Goal: Task Accomplishment & Management: Manage account settings

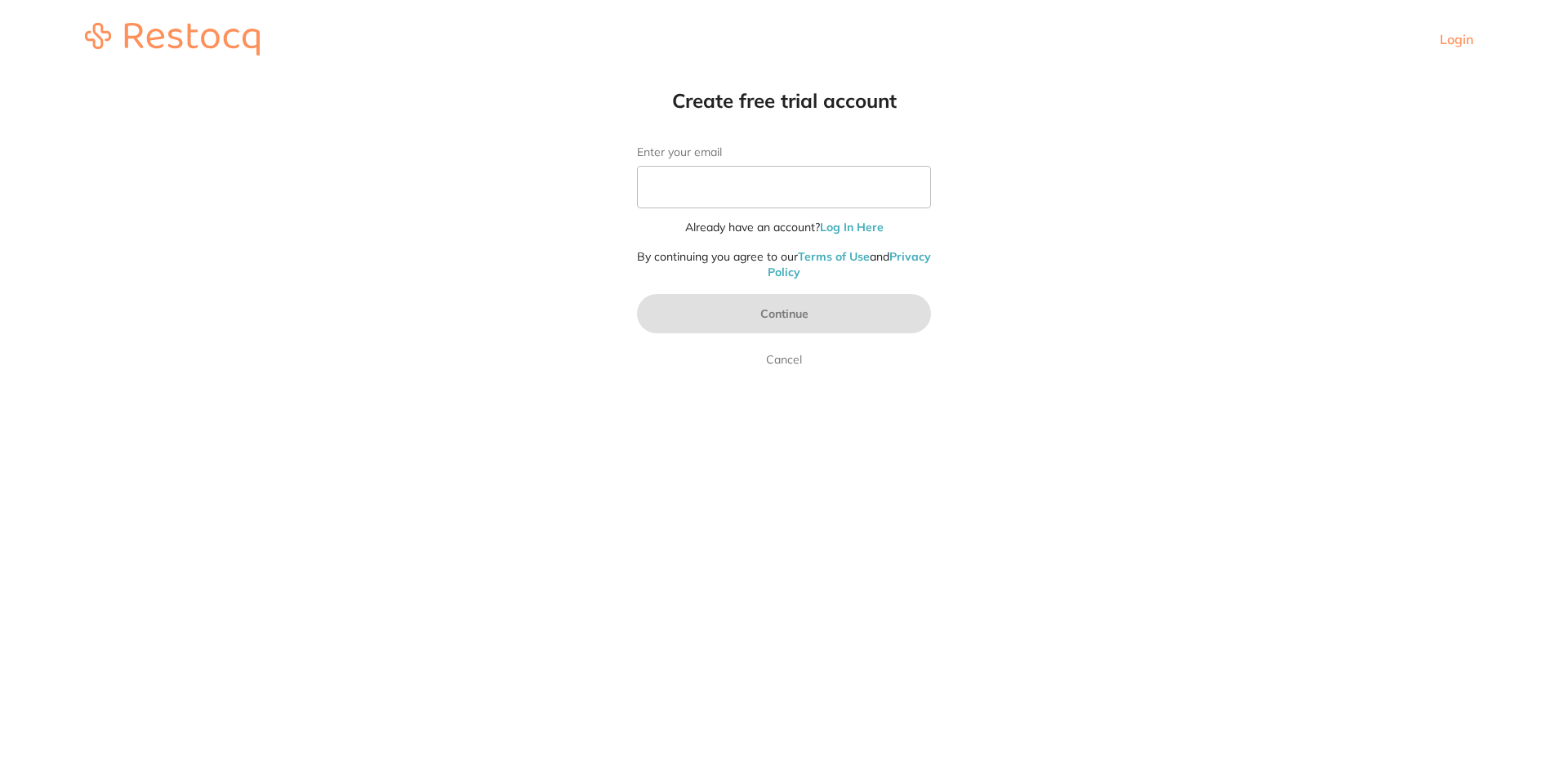
type input "[EMAIL_ADDRESS][DOMAIN_NAME]"
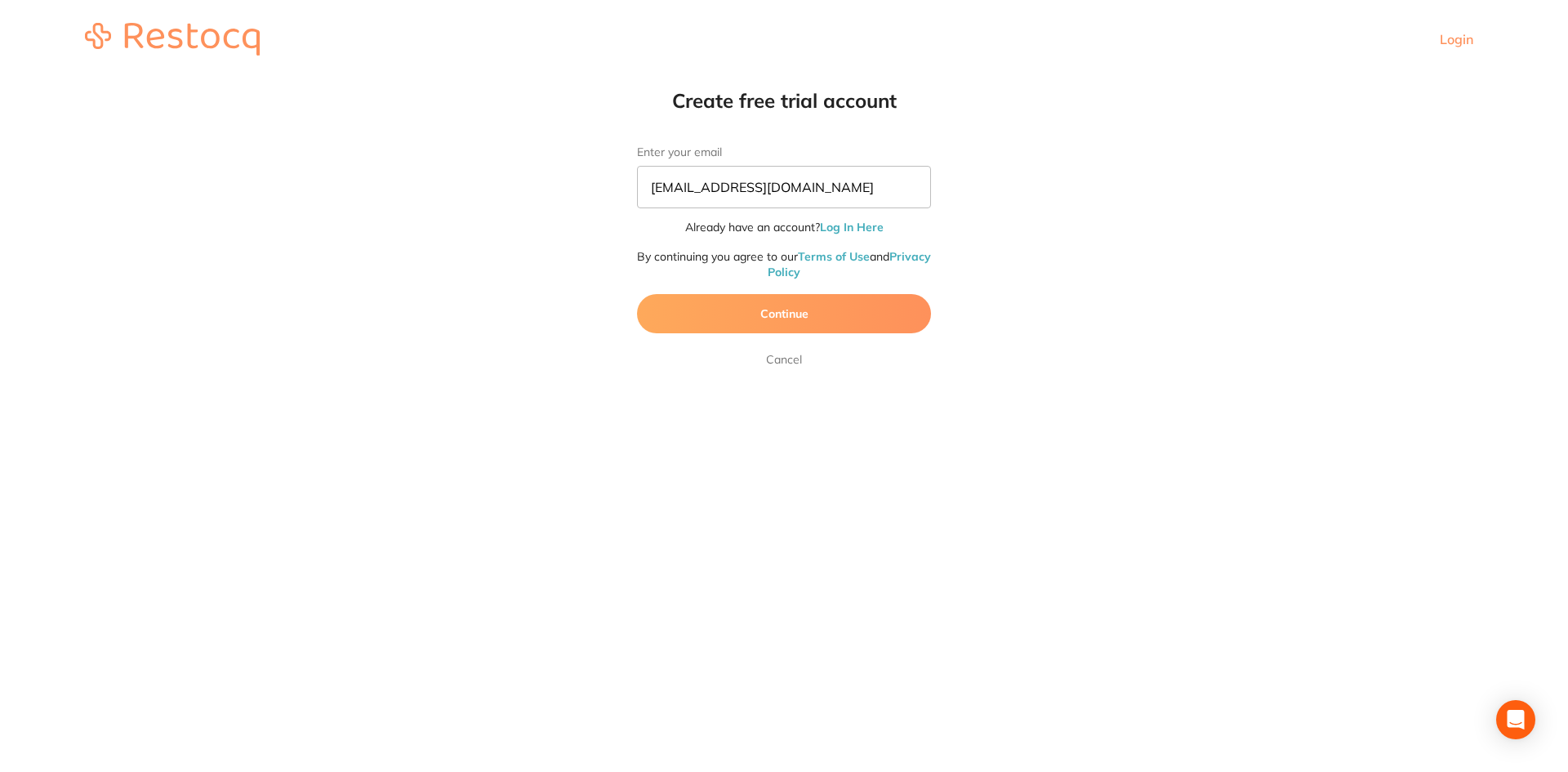
click at [806, 309] on button "Continue" at bounding box center [783, 313] width 294 height 39
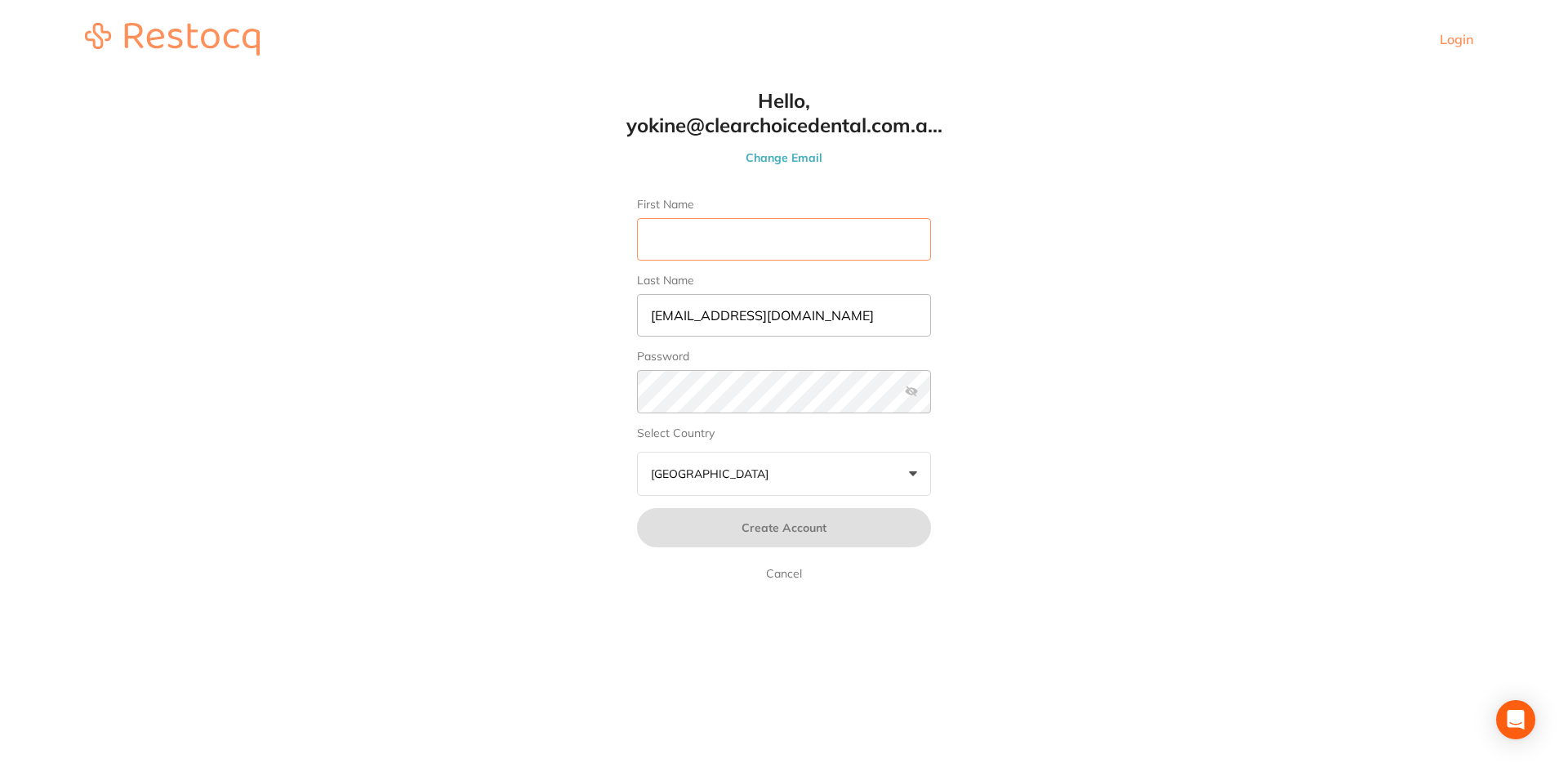
click at [736, 230] on input "First Name" at bounding box center [783, 239] width 294 height 43
type input "Sandeep"
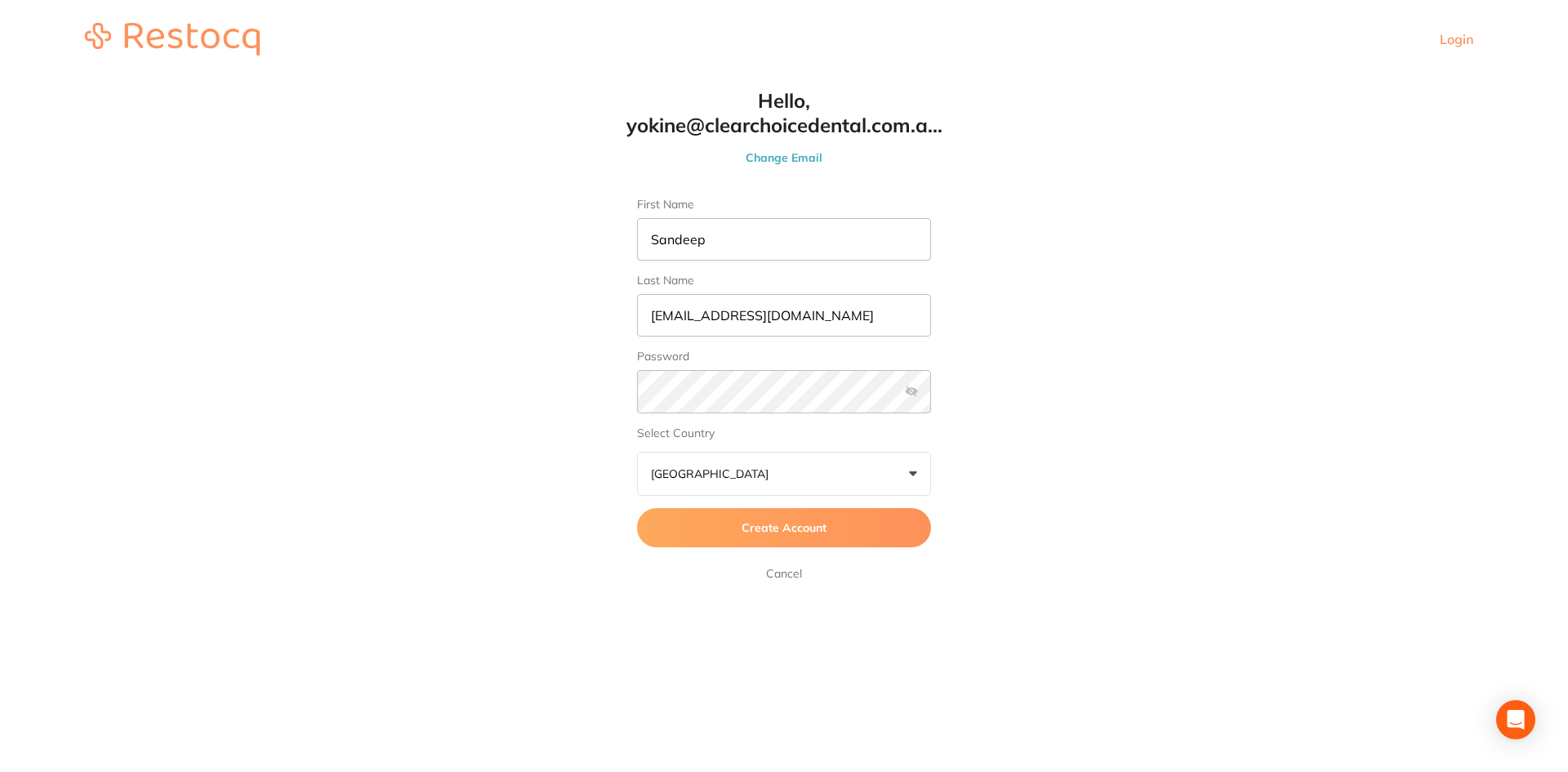
click at [790, 531] on span "Create Account" at bounding box center [783, 527] width 85 height 14
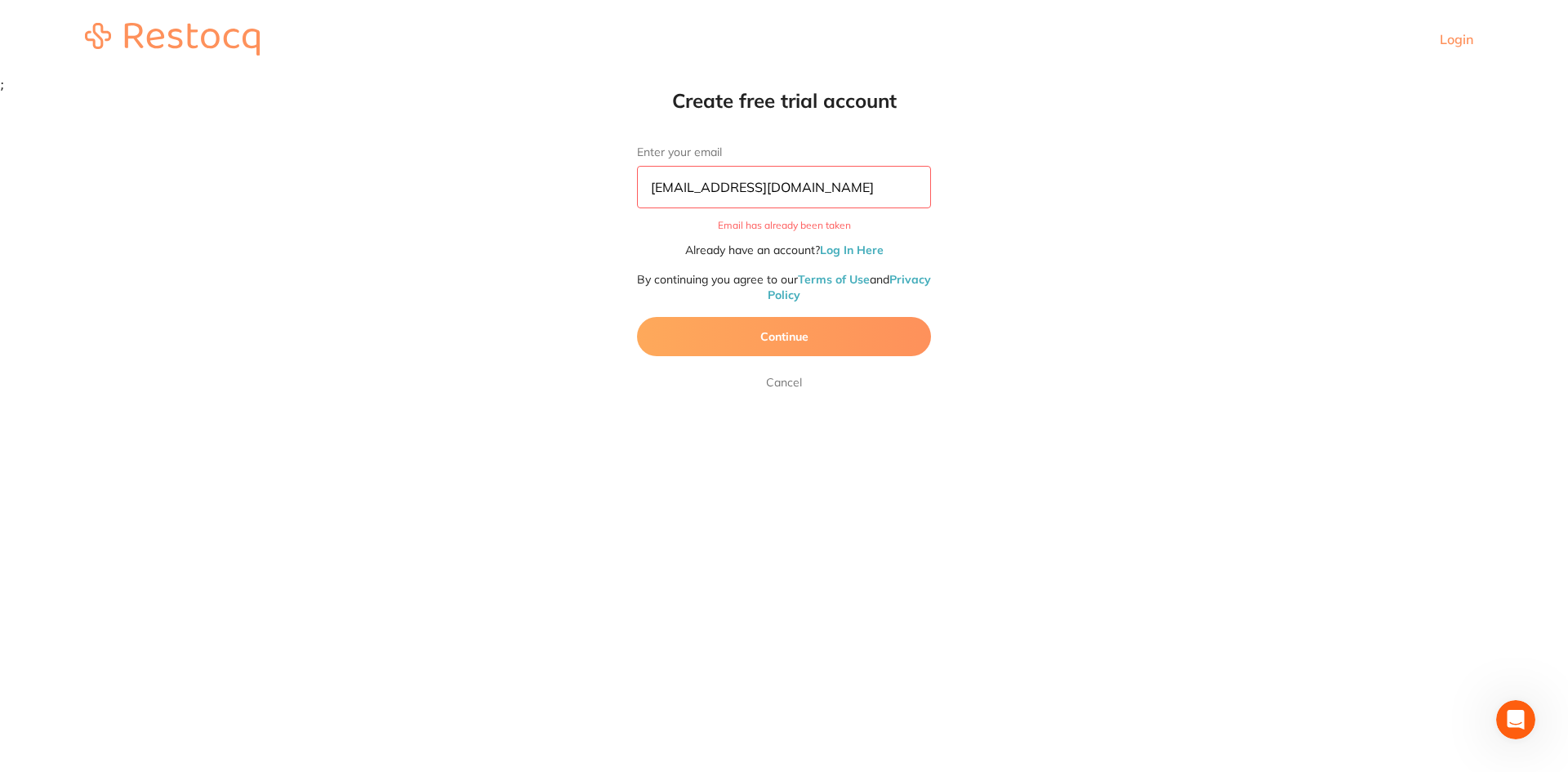
click at [769, 380] on link "Cancel" at bounding box center [784, 382] width 43 height 20
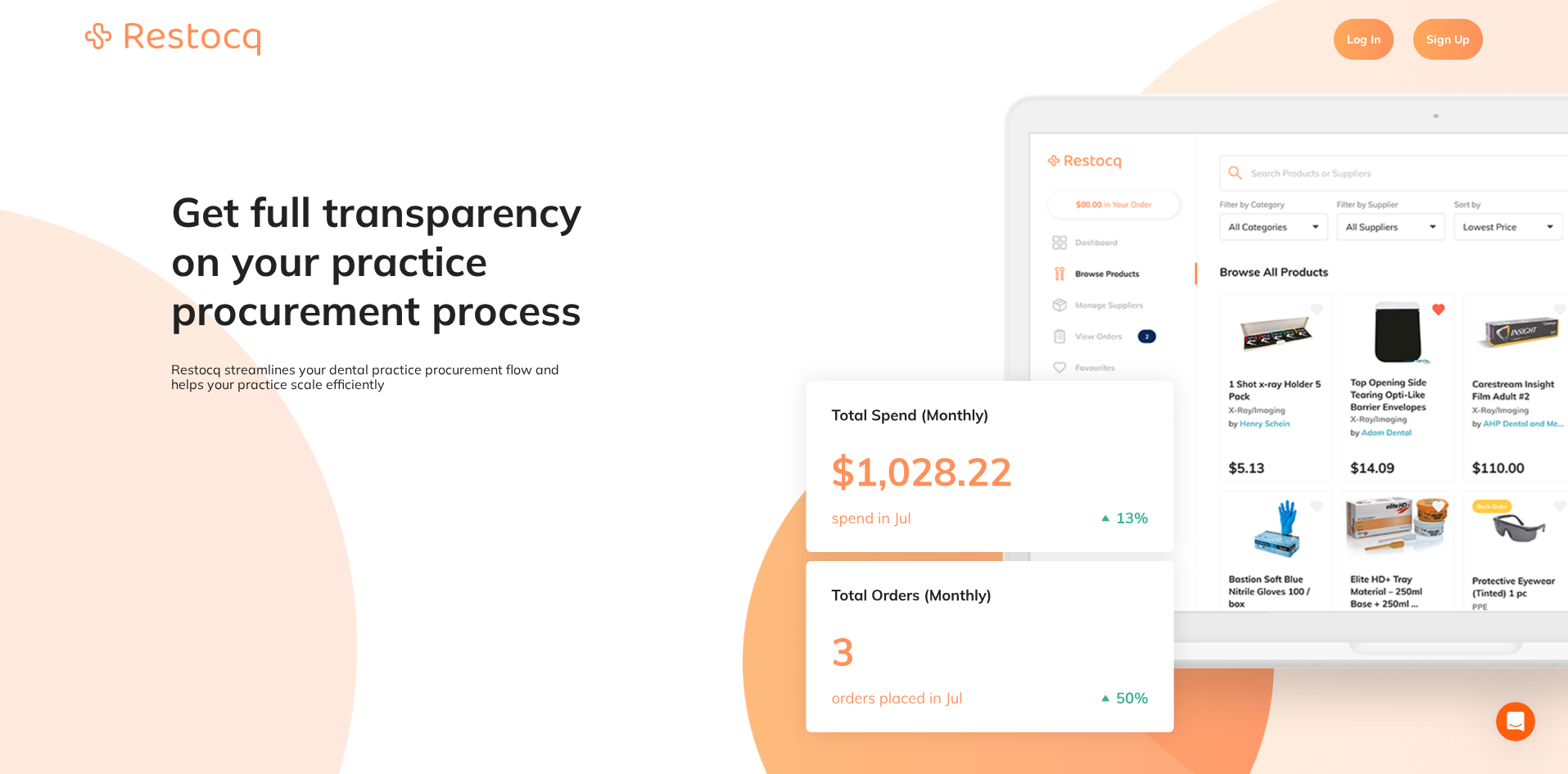
click at [1364, 41] on link "Log In" at bounding box center [1363, 39] width 60 height 41
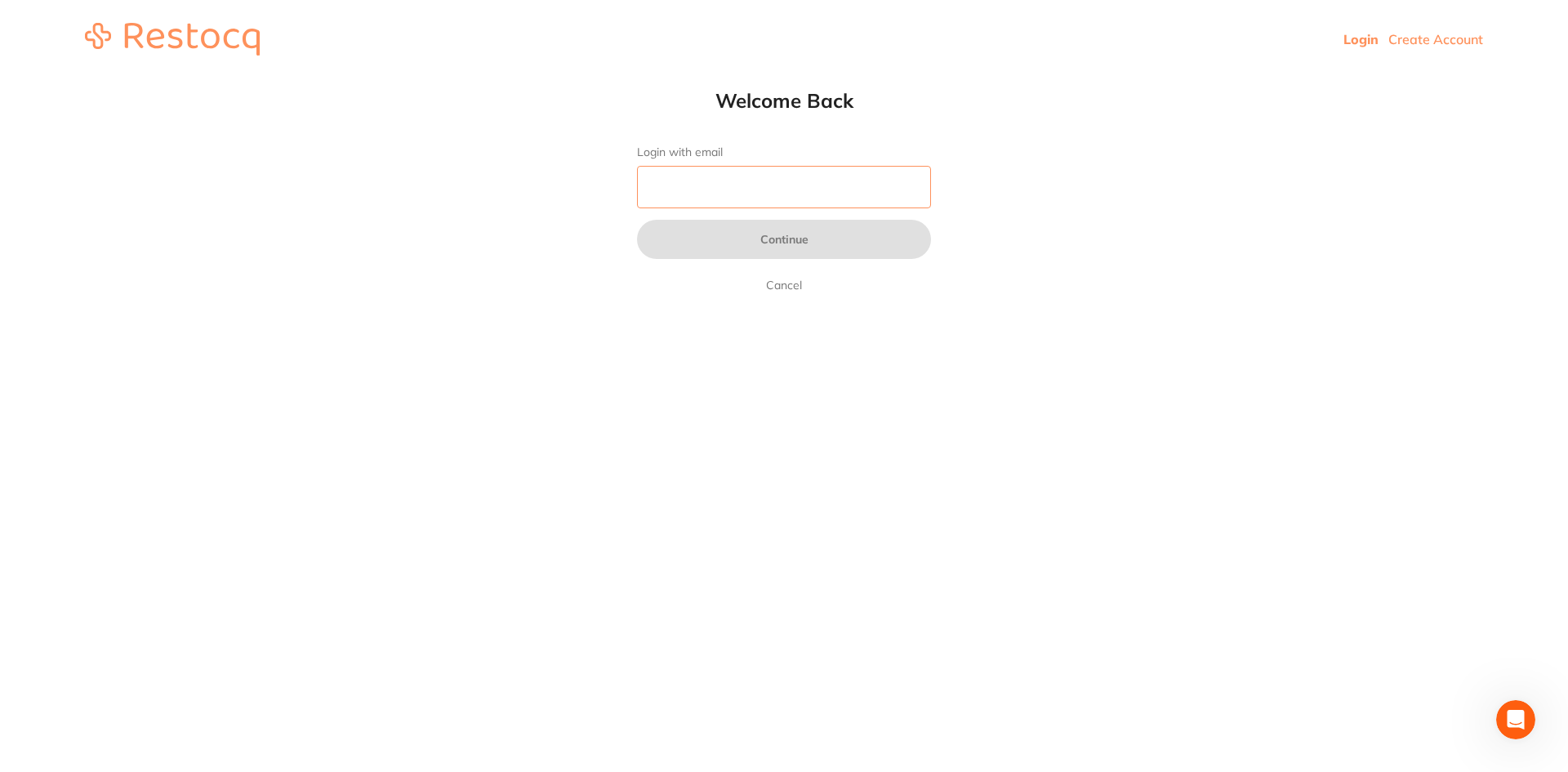
click at [710, 192] on input "Login with email" at bounding box center [783, 186] width 294 height 43
type input "[EMAIL_ADDRESS][DOMAIN_NAME]"
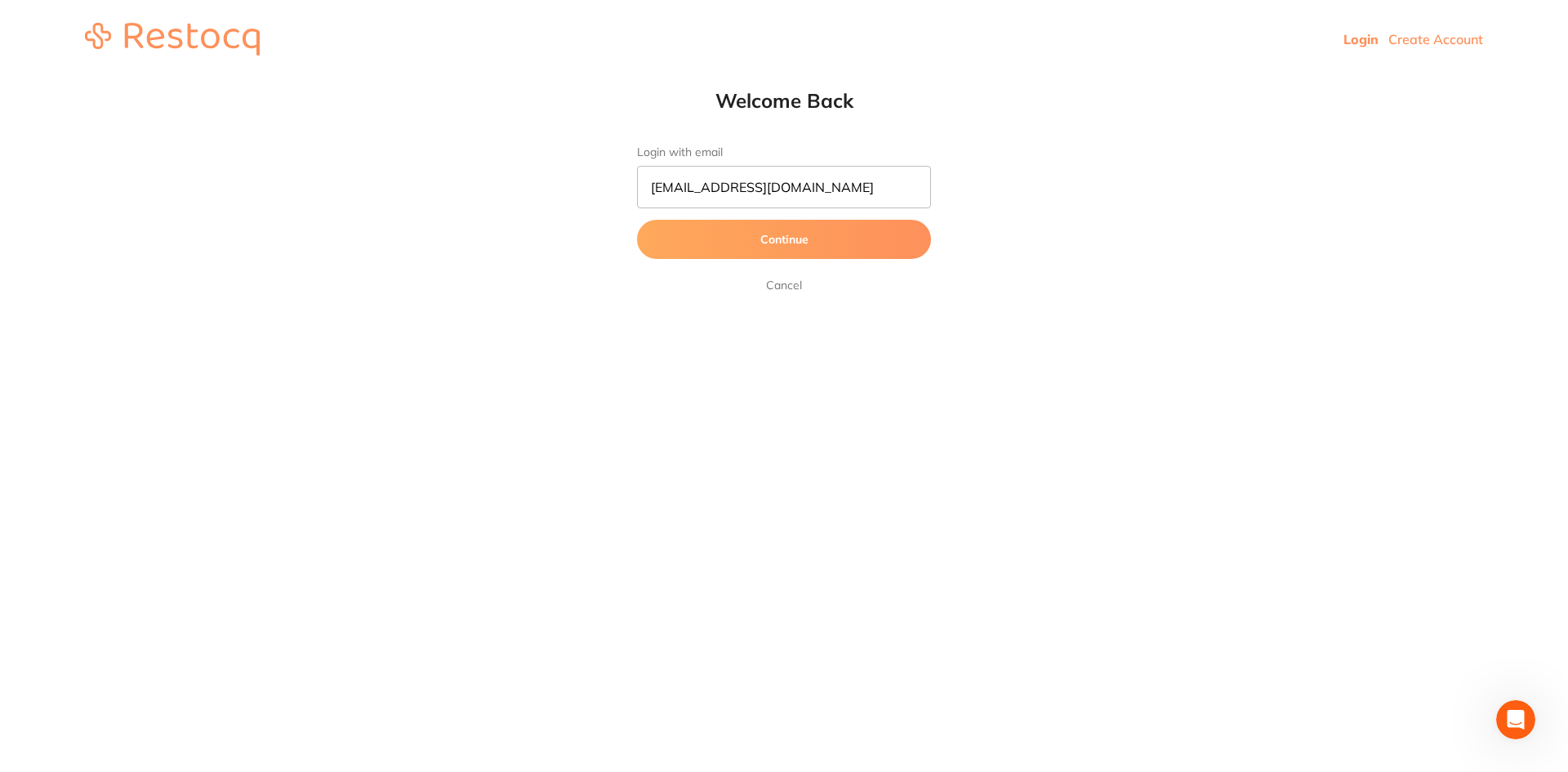
click at [755, 234] on button "Continue" at bounding box center [783, 239] width 294 height 39
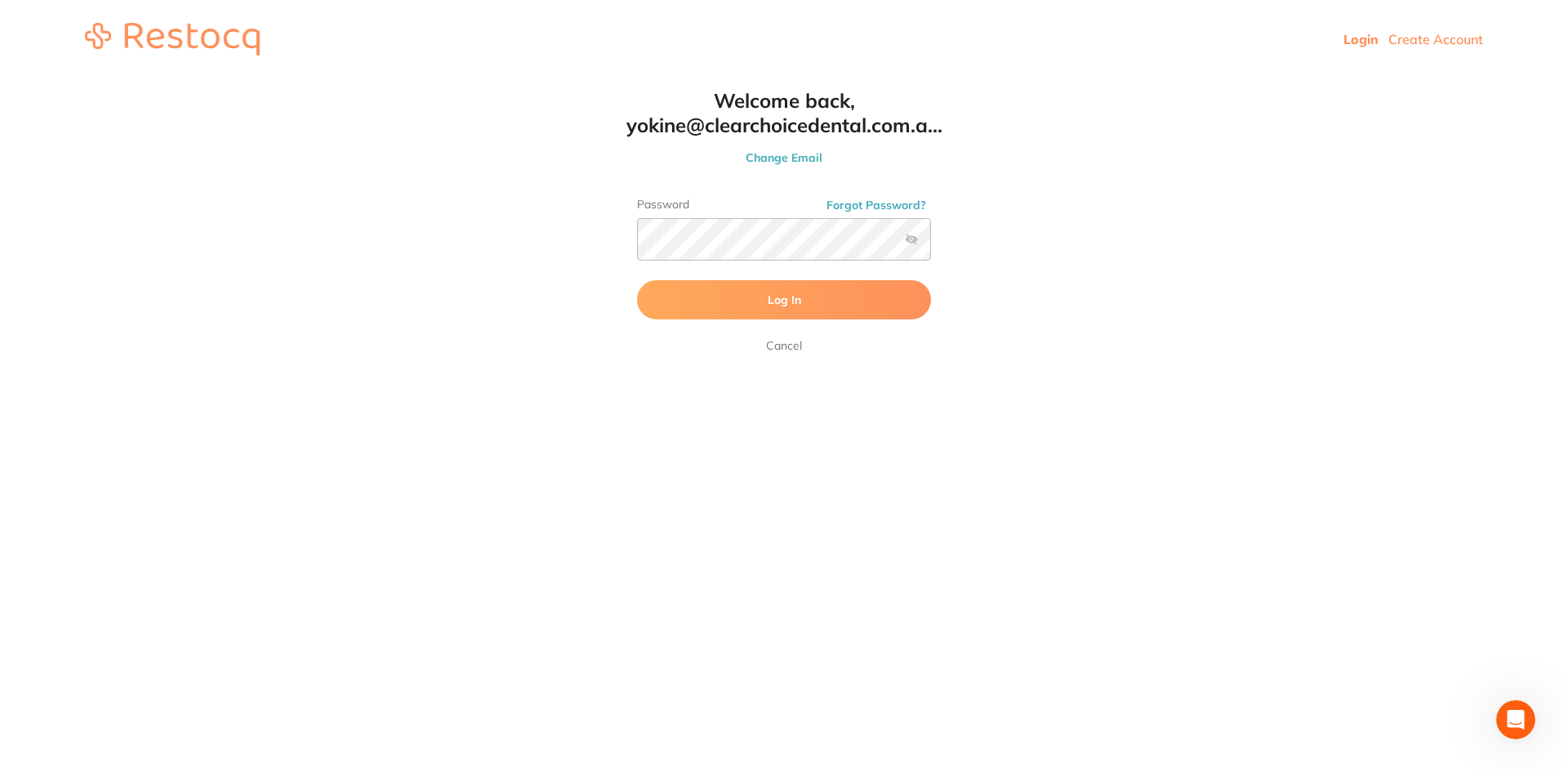
click at [756, 290] on button "Log In" at bounding box center [783, 299] width 294 height 39
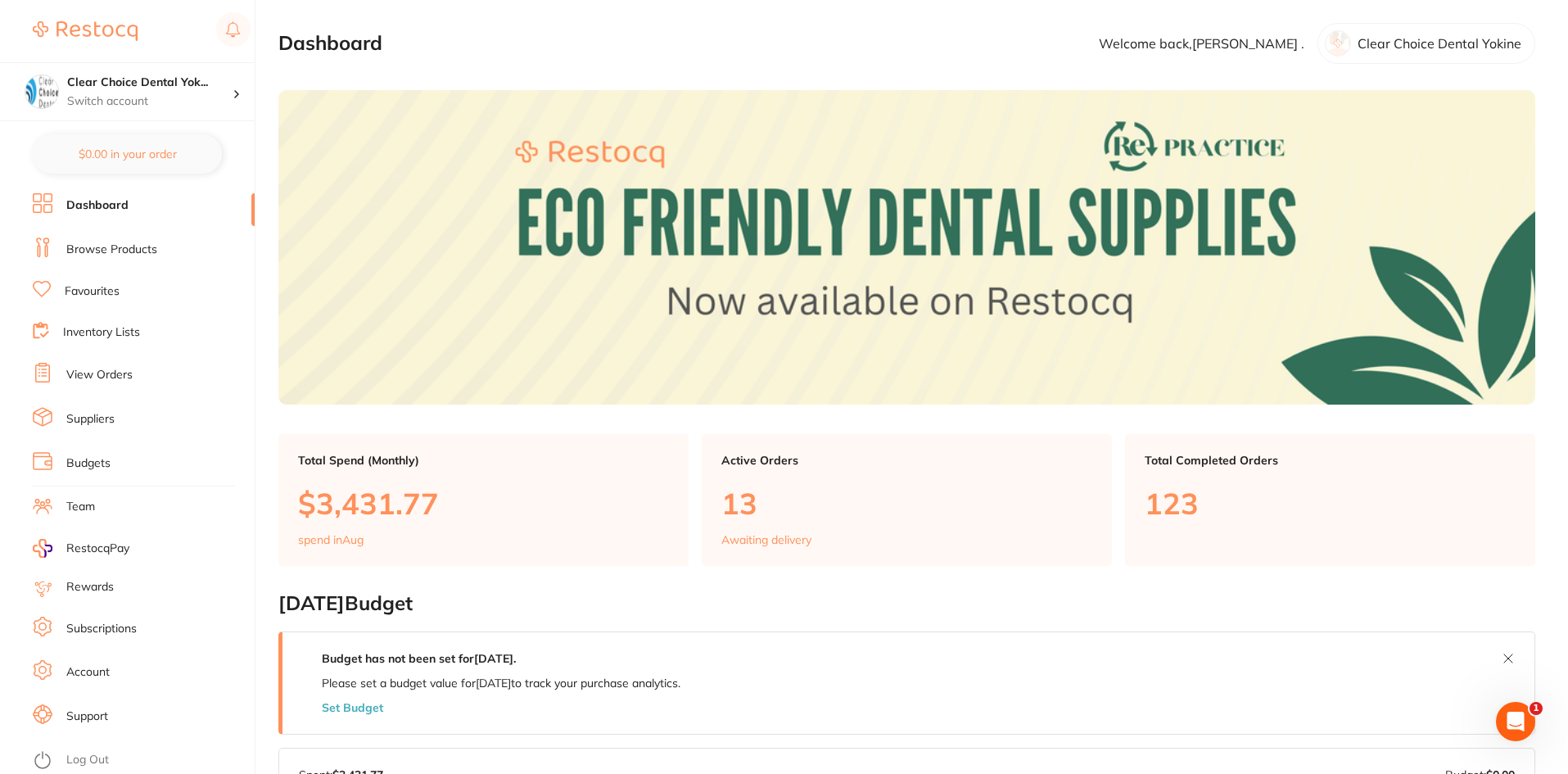
click at [98, 378] on link "View Orders" at bounding box center [100, 375] width 67 height 16
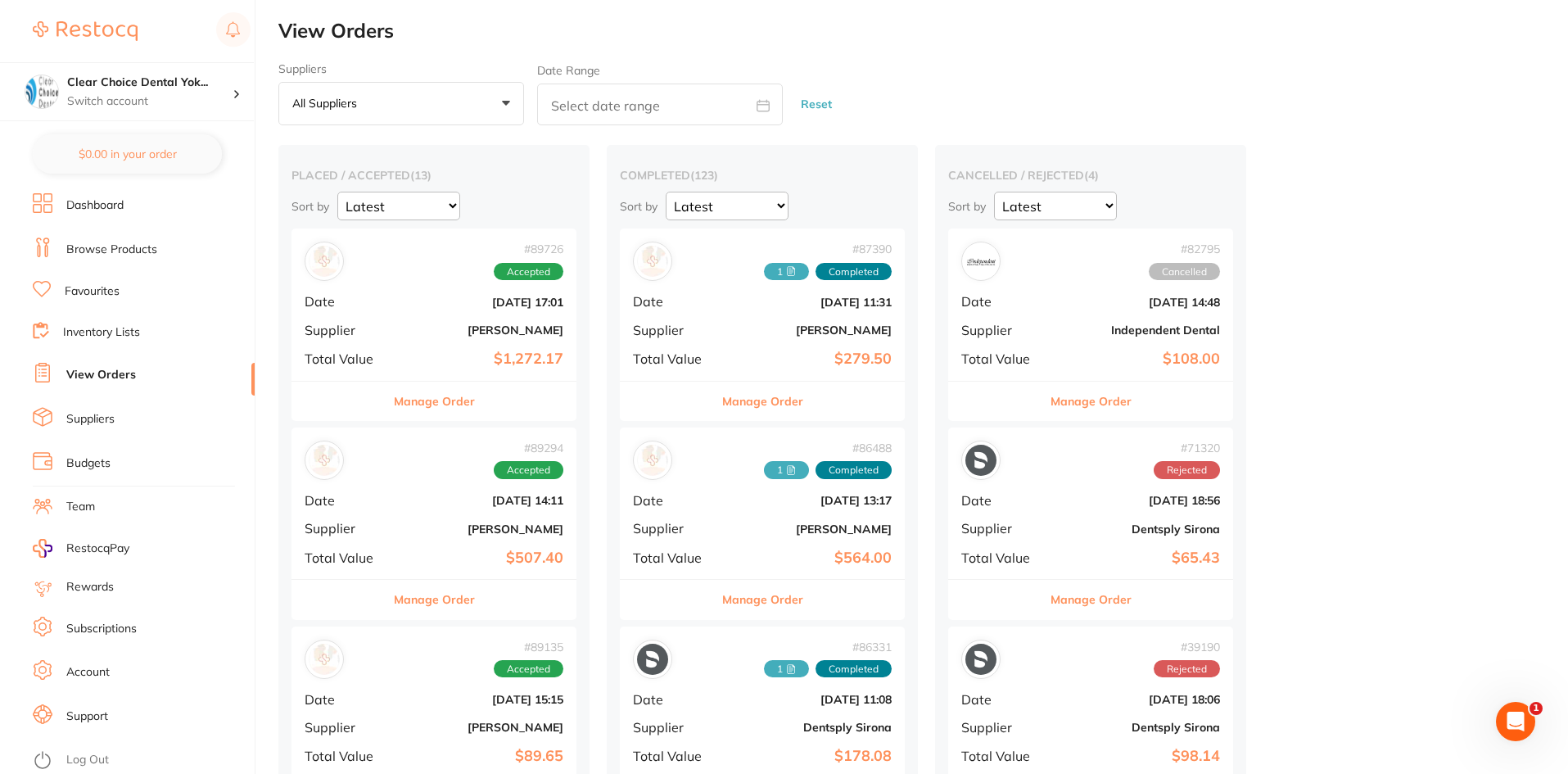
click at [424, 397] on button "Manage Order" at bounding box center [433, 400] width 81 height 39
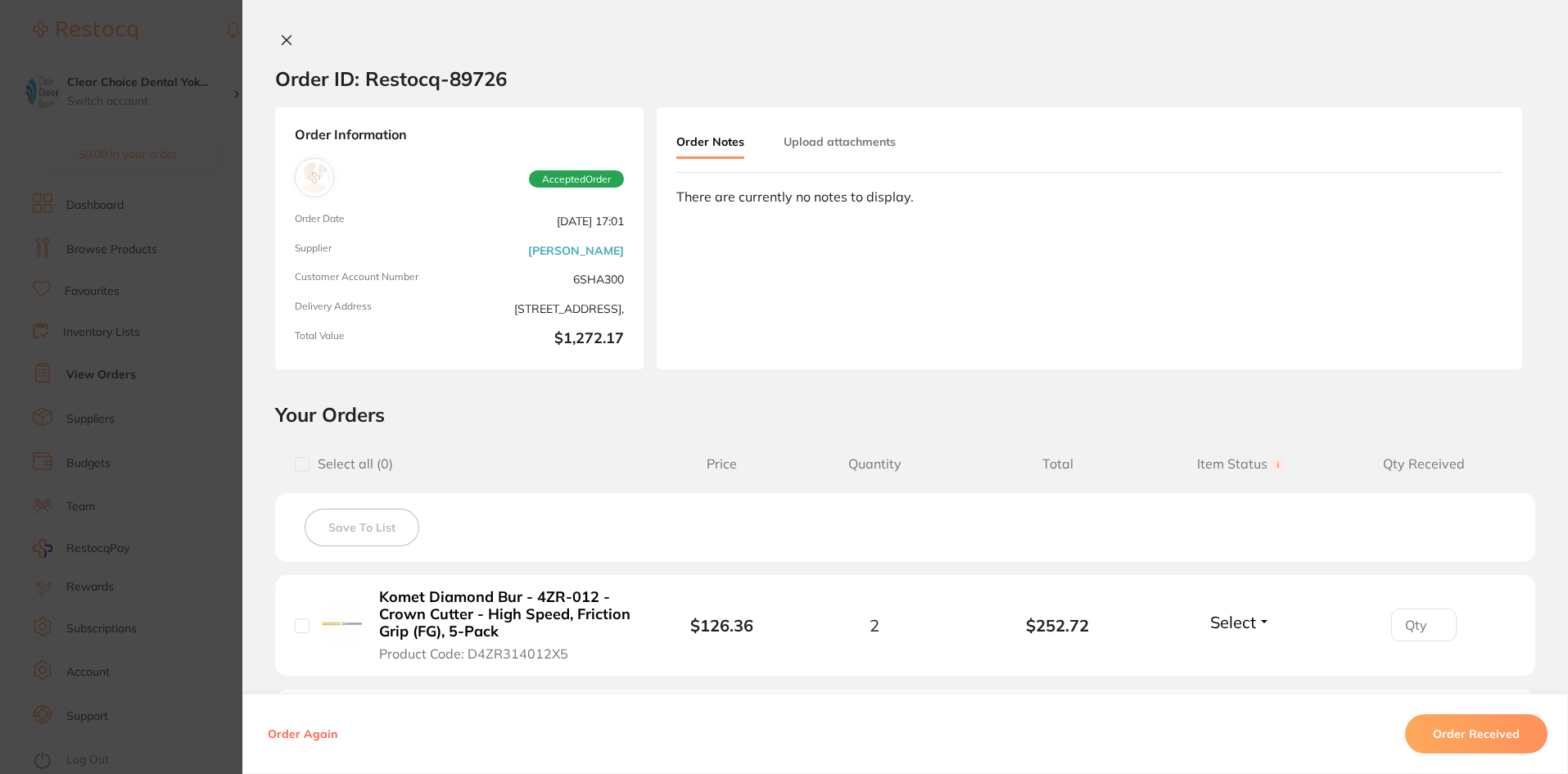
click at [280, 48] on button at bounding box center [287, 41] width 23 height 17
